Goal: Task Accomplishment & Management: Use online tool/utility

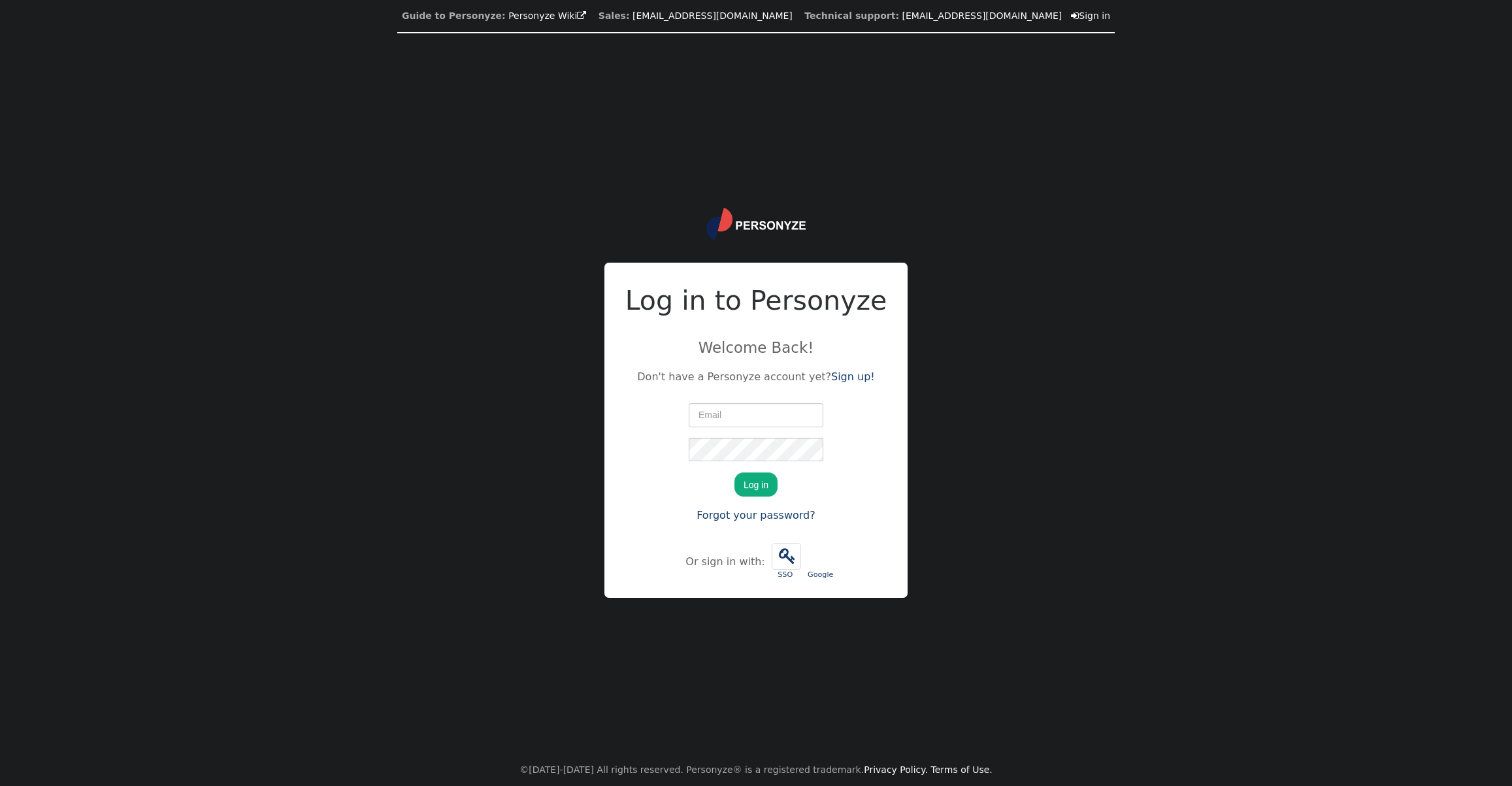
type input "[EMAIL_ADDRESS][DOMAIN_NAME]"
click at [751, 488] on button "Log in" at bounding box center [756, 484] width 43 height 24
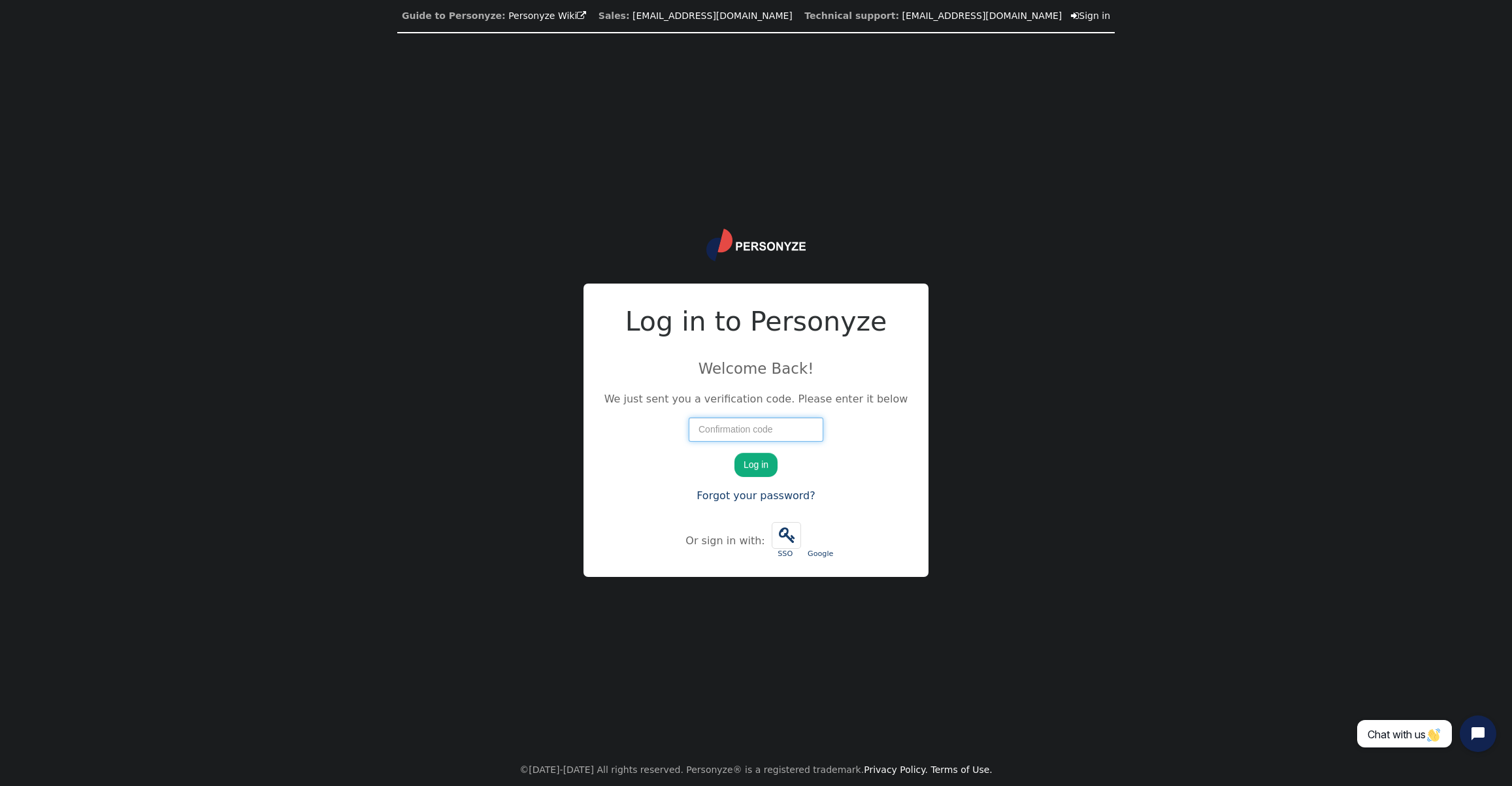
click at [790, 430] on input "number" at bounding box center [756, 429] width 134 height 24
paste input "20959"
type input "20959"
click at [663, 458] on form "digital@nar.realtor We just sent you a verification code. Please enter it below…" at bounding box center [756, 442] width 304 height 123
click at [752, 471] on button "Log in" at bounding box center [756, 464] width 43 height 24
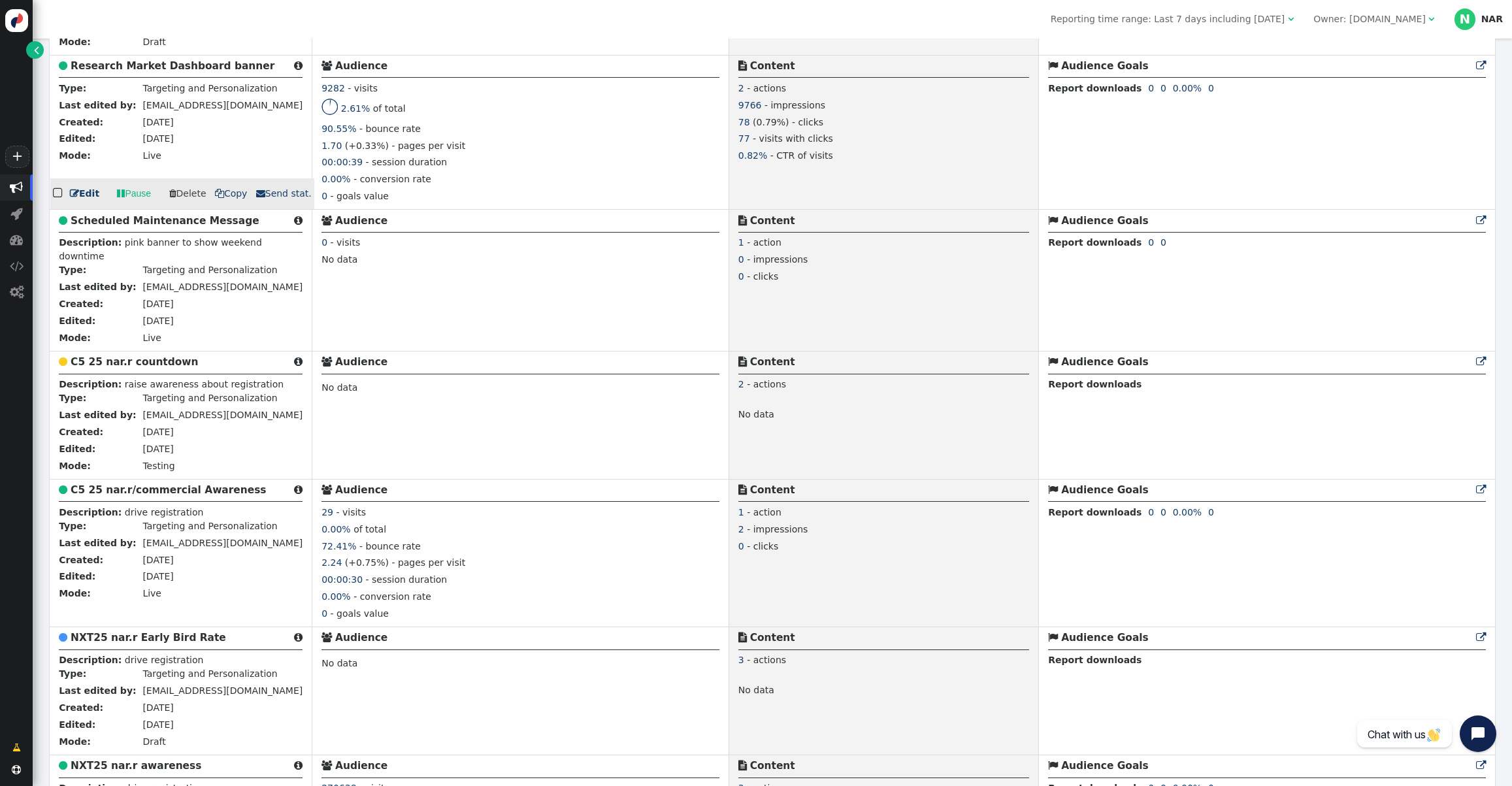
scroll to position [889, 0]
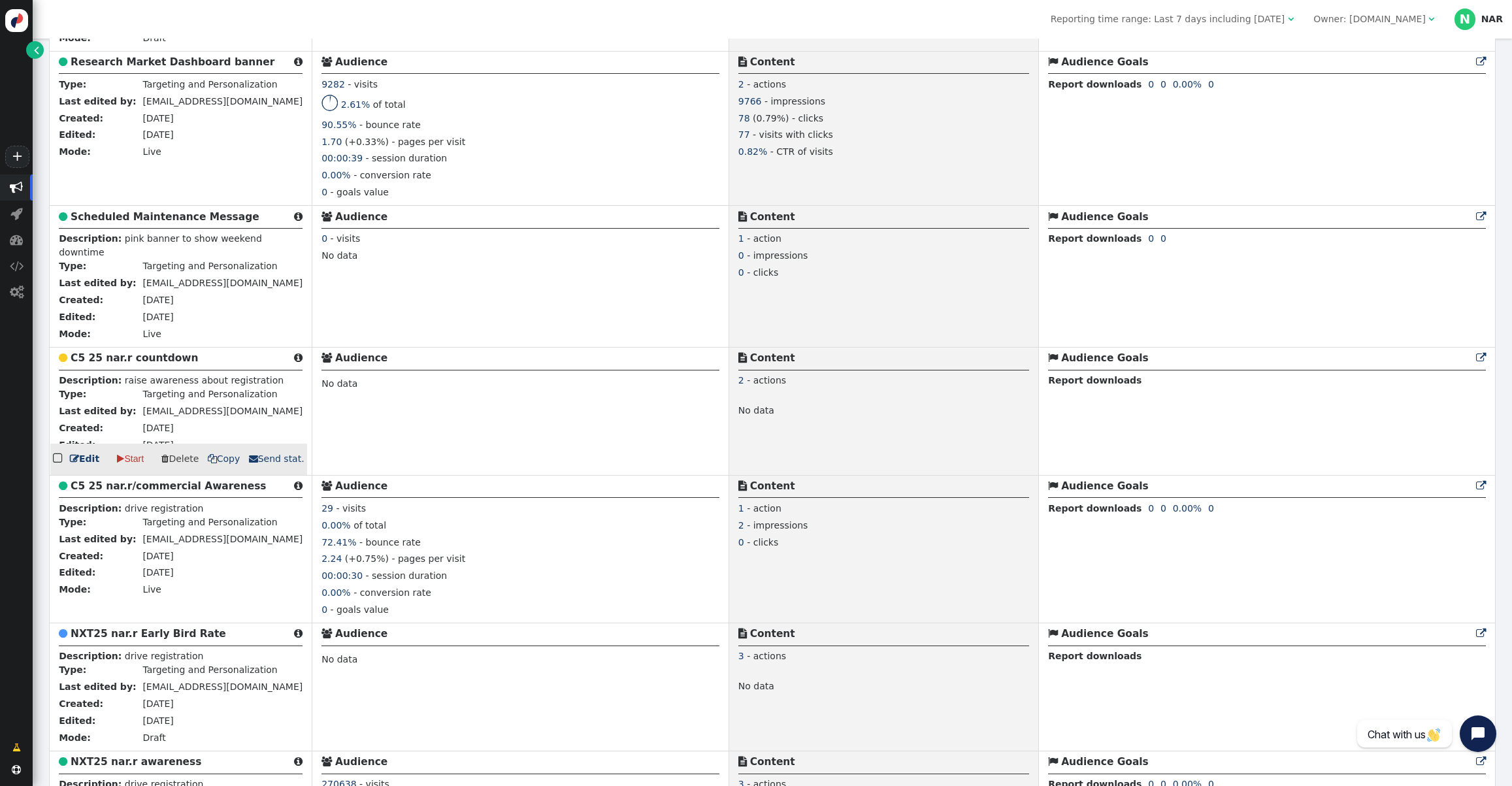
click at [148, 361] on b "C5 25 nar.r countdown" at bounding box center [134, 358] width 127 height 12
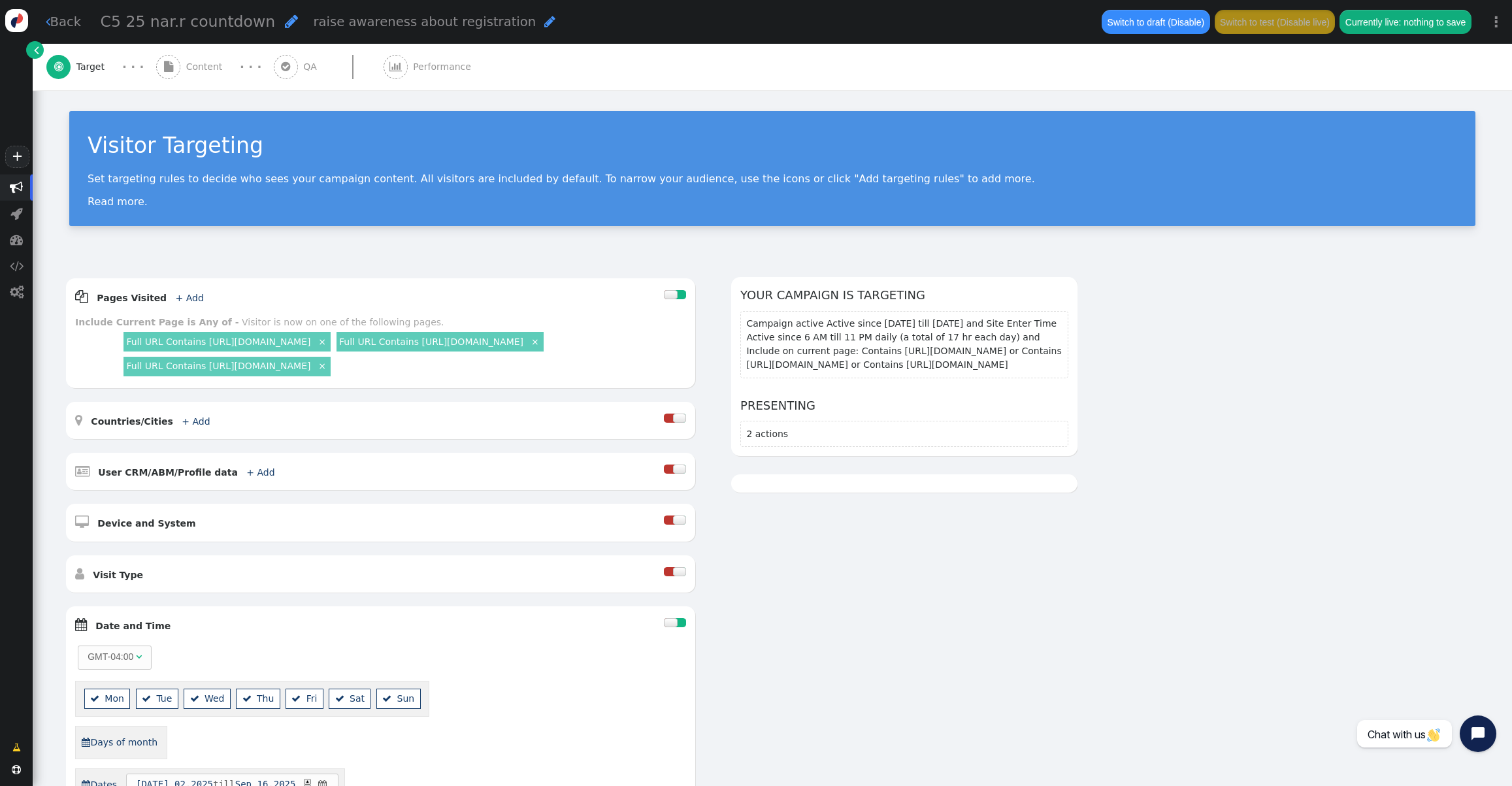
click at [206, 59] on div " Content" at bounding box center [191, 66] width 72 height 46
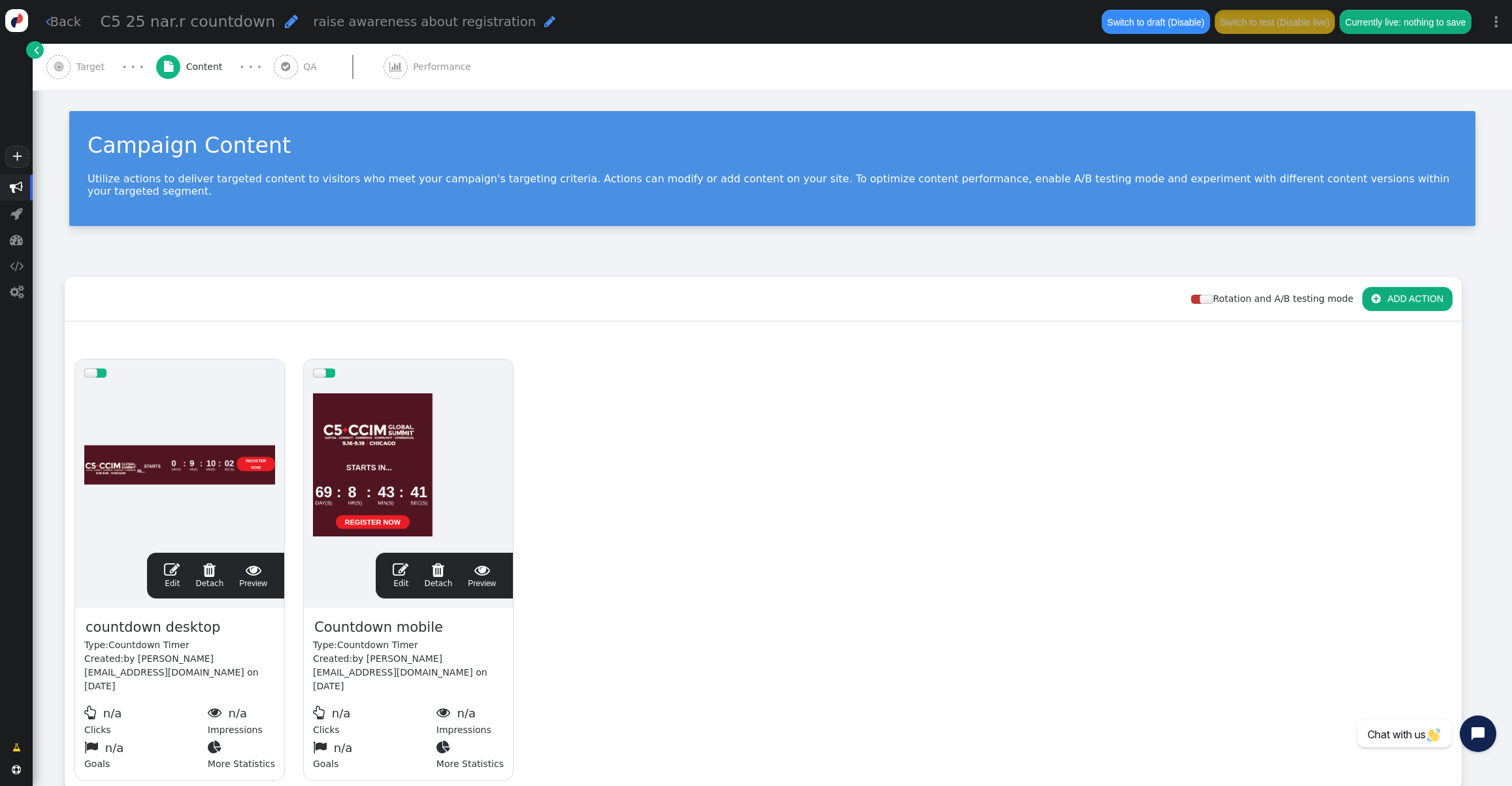
scroll to position [82, 0]
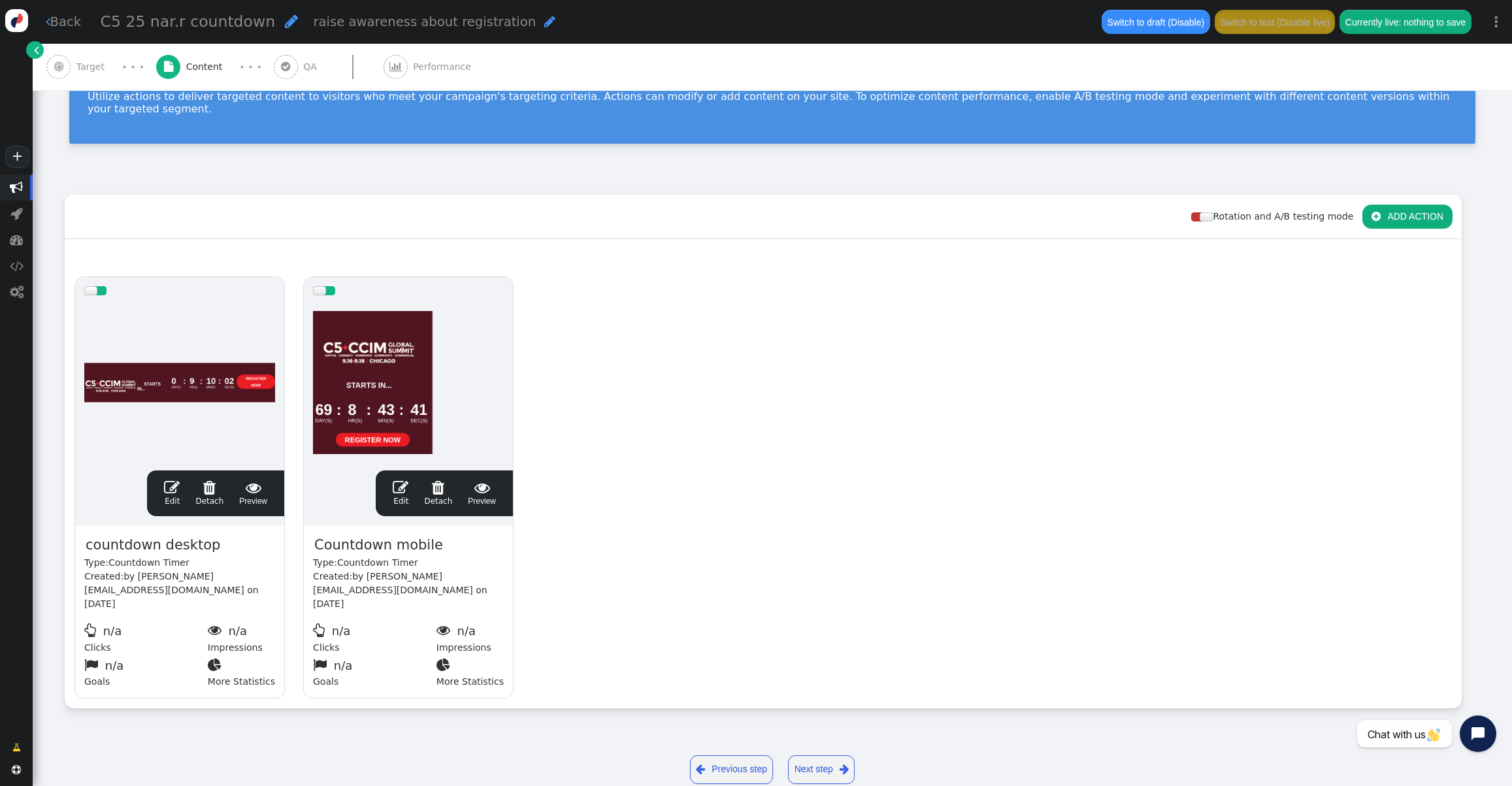
click at [397, 365] on div at bounding box center [407, 383] width 190 height 157
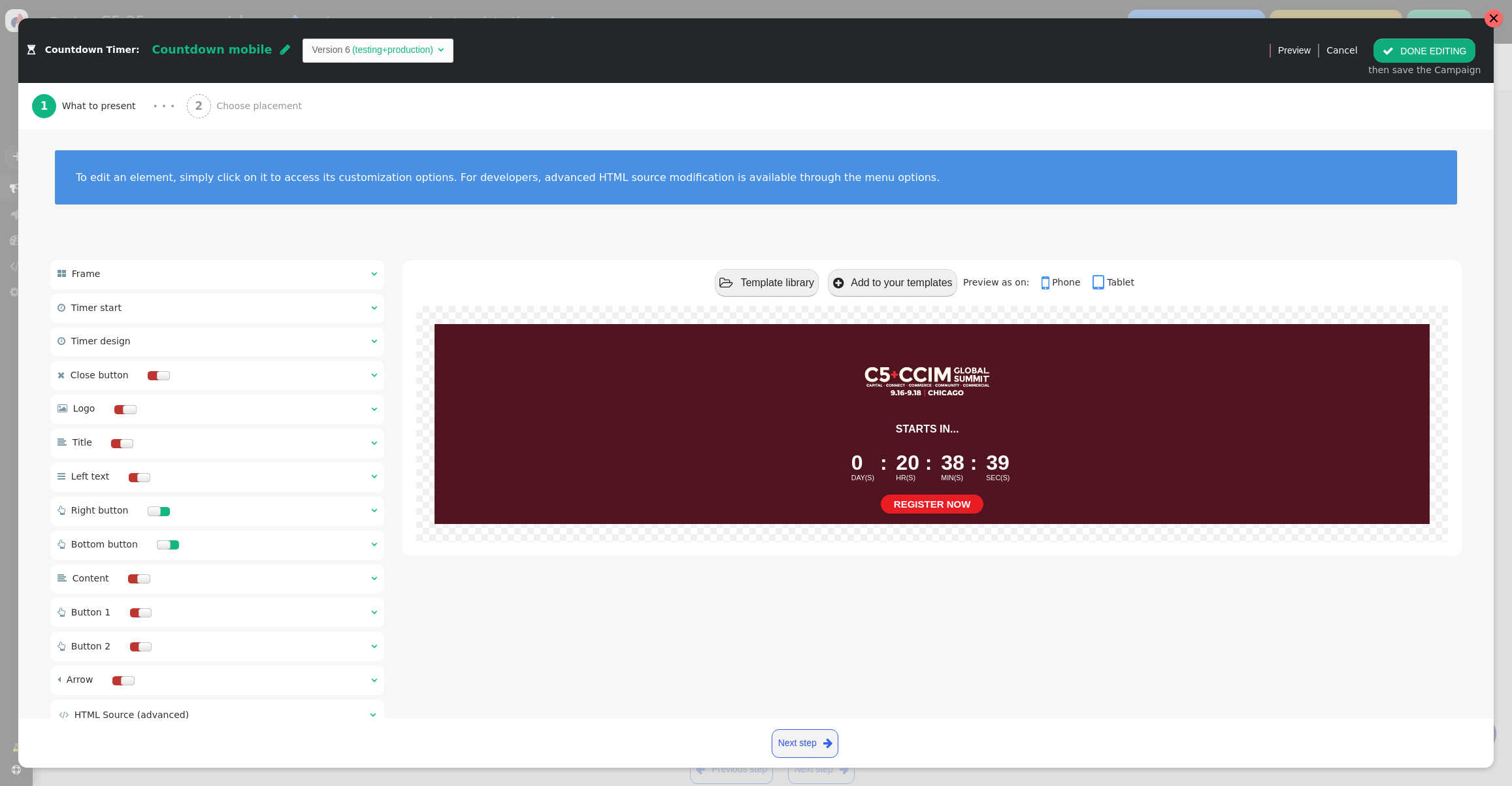
click at [1496, 23] on div at bounding box center [1493, 18] width 19 height 19
